Goal: Go to known website: Go to known website

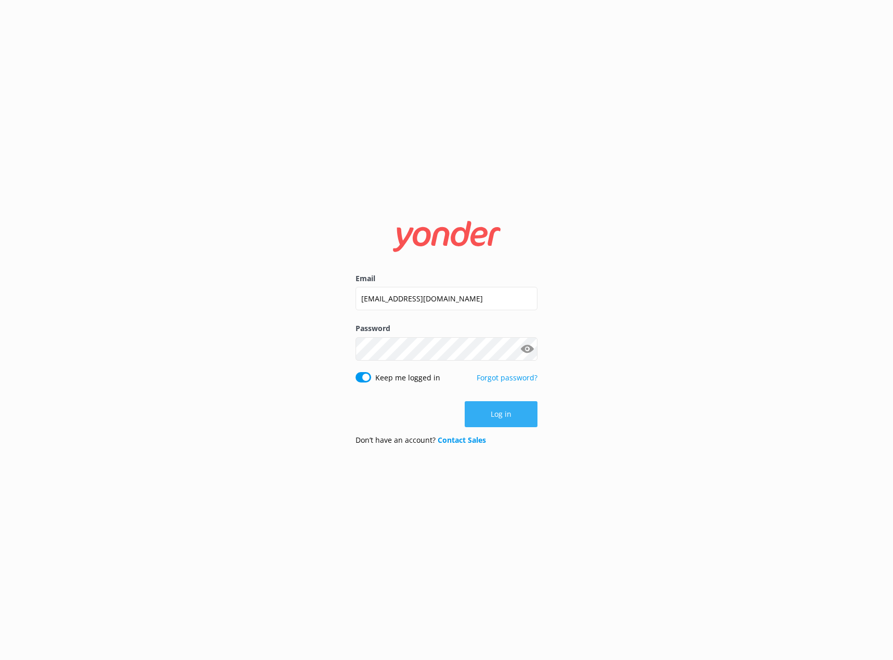
click at [493, 417] on button "Log in" at bounding box center [501, 414] width 73 height 26
